Goal: Go to known website: Access a specific website the user already knows

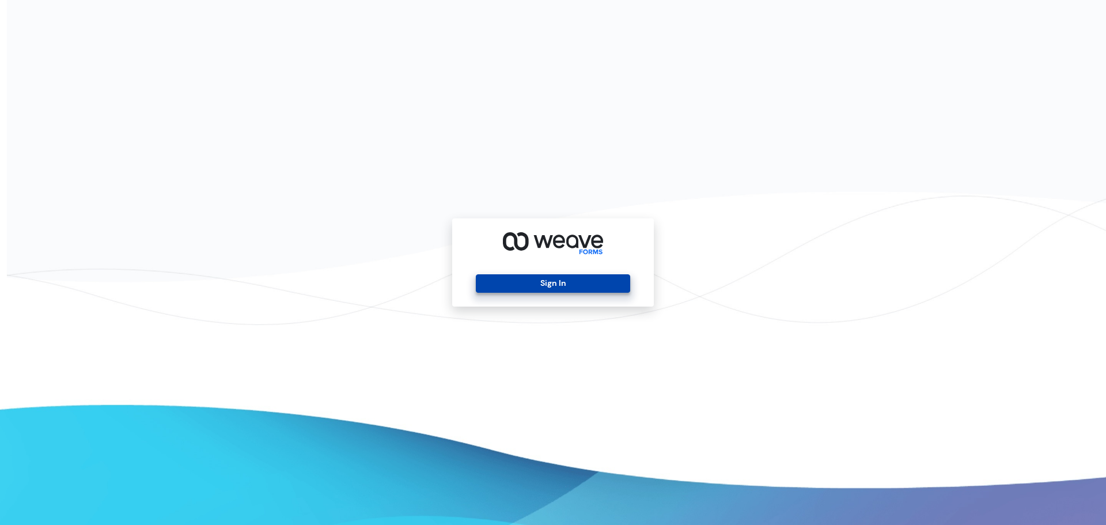
click at [575, 279] on button "Sign In" at bounding box center [553, 283] width 154 height 18
